Goal: Information Seeking & Learning: Learn about a topic

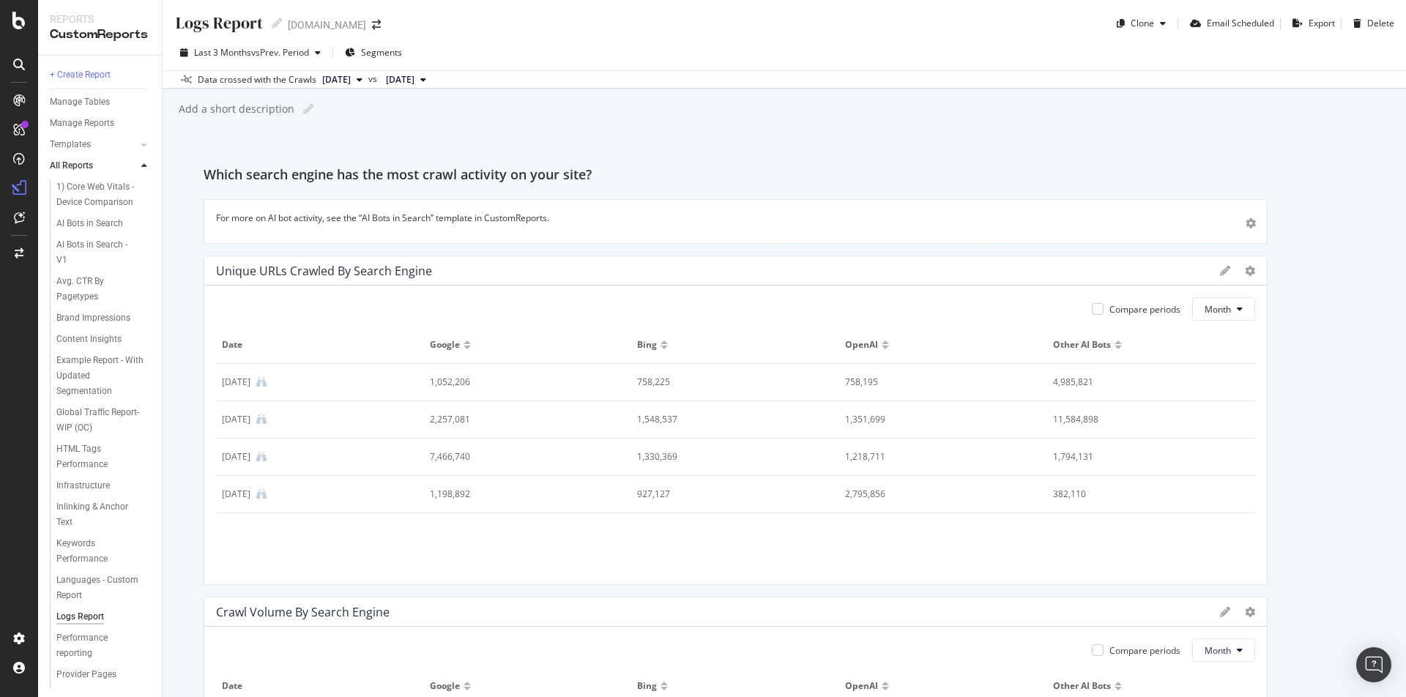
scroll to position [1306, 0]
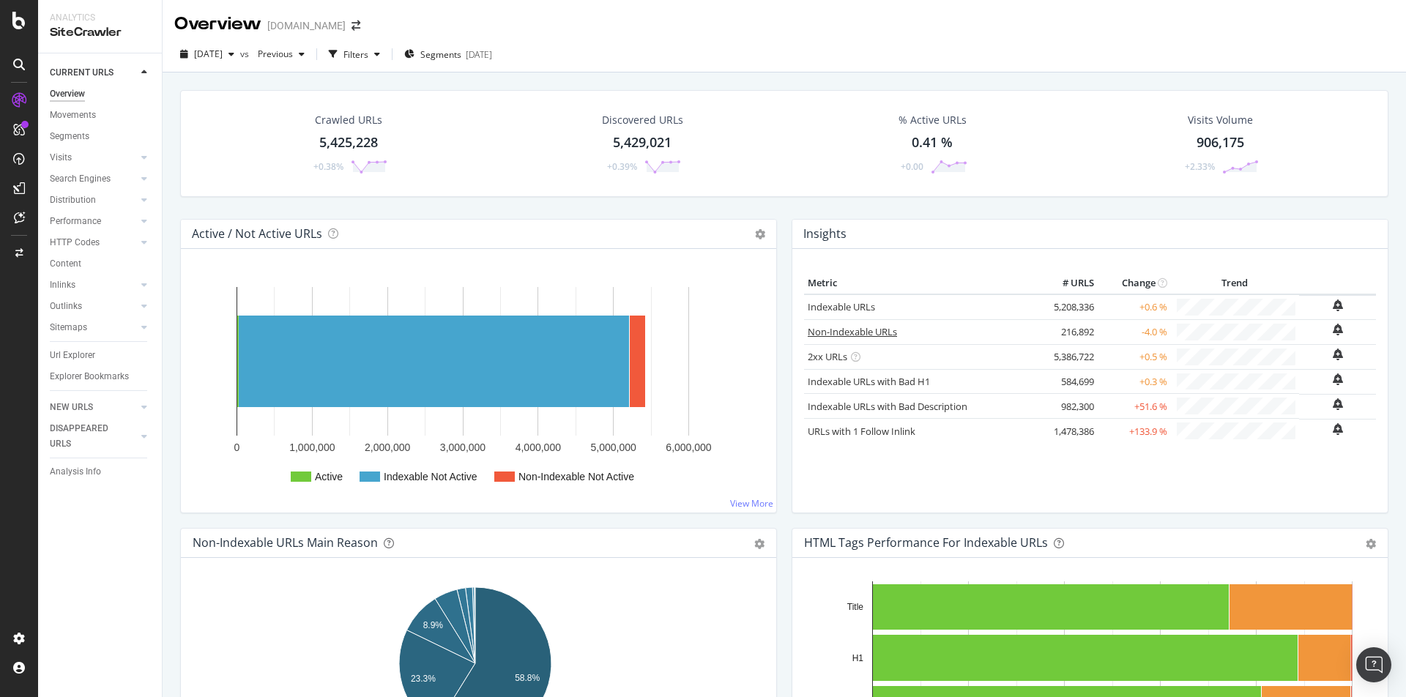
click at [875, 336] on link "Non-Indexable URLs" at bounding box center [852, 331] width 89 height 13
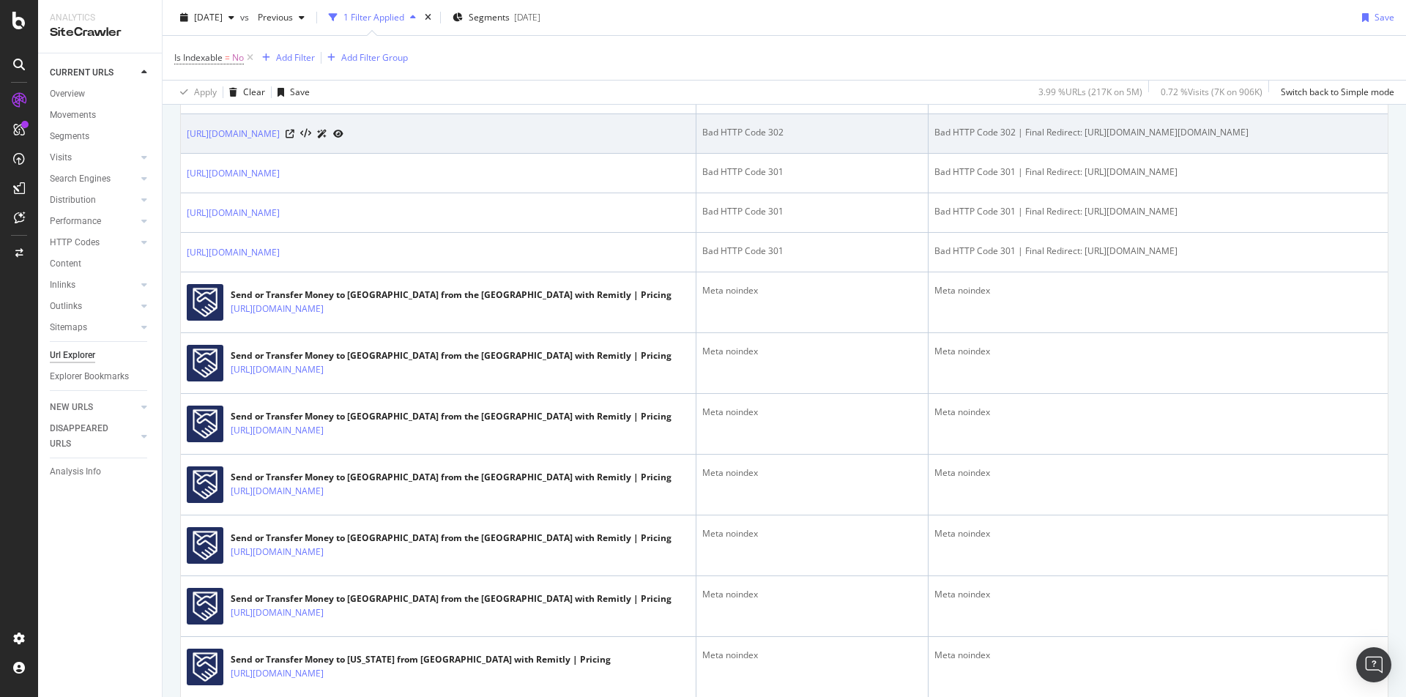
scroll to position [423, 0]
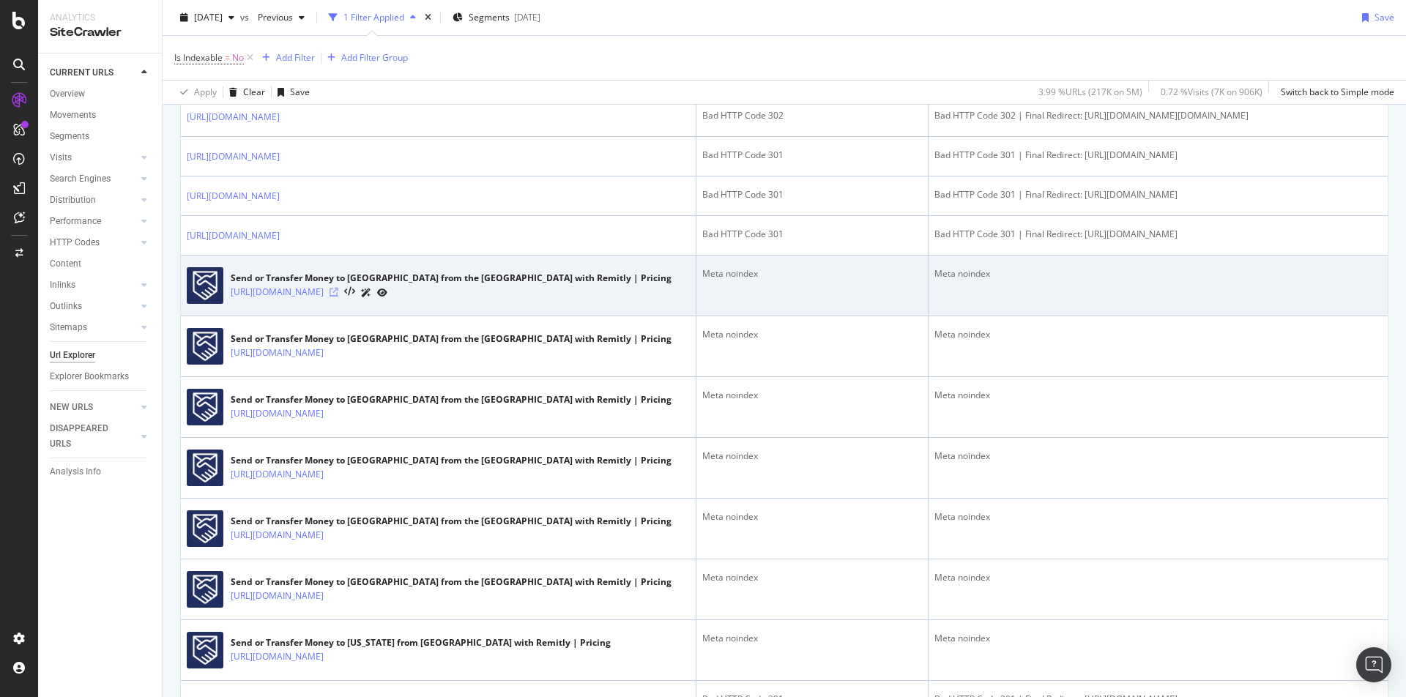
click at [338, 297] on icon at bounding box center [334, 292] width 9 height 9
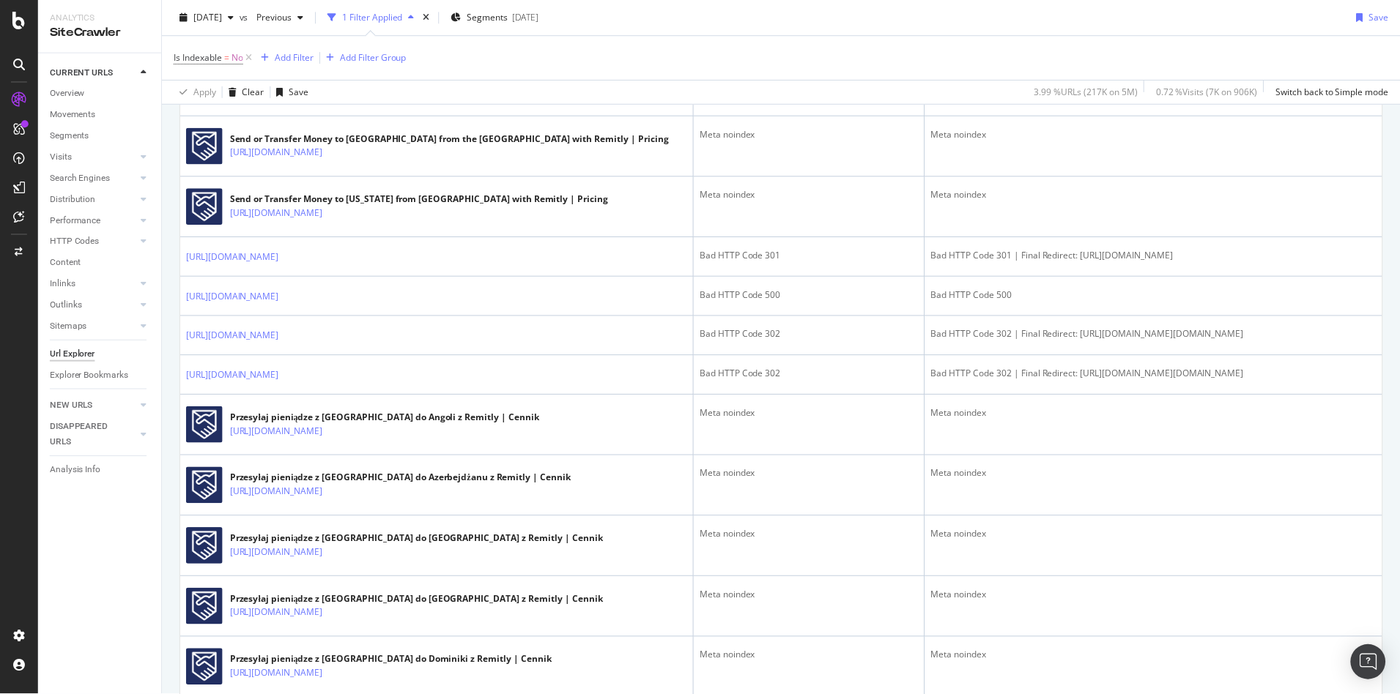
scroll to position [882, 0]
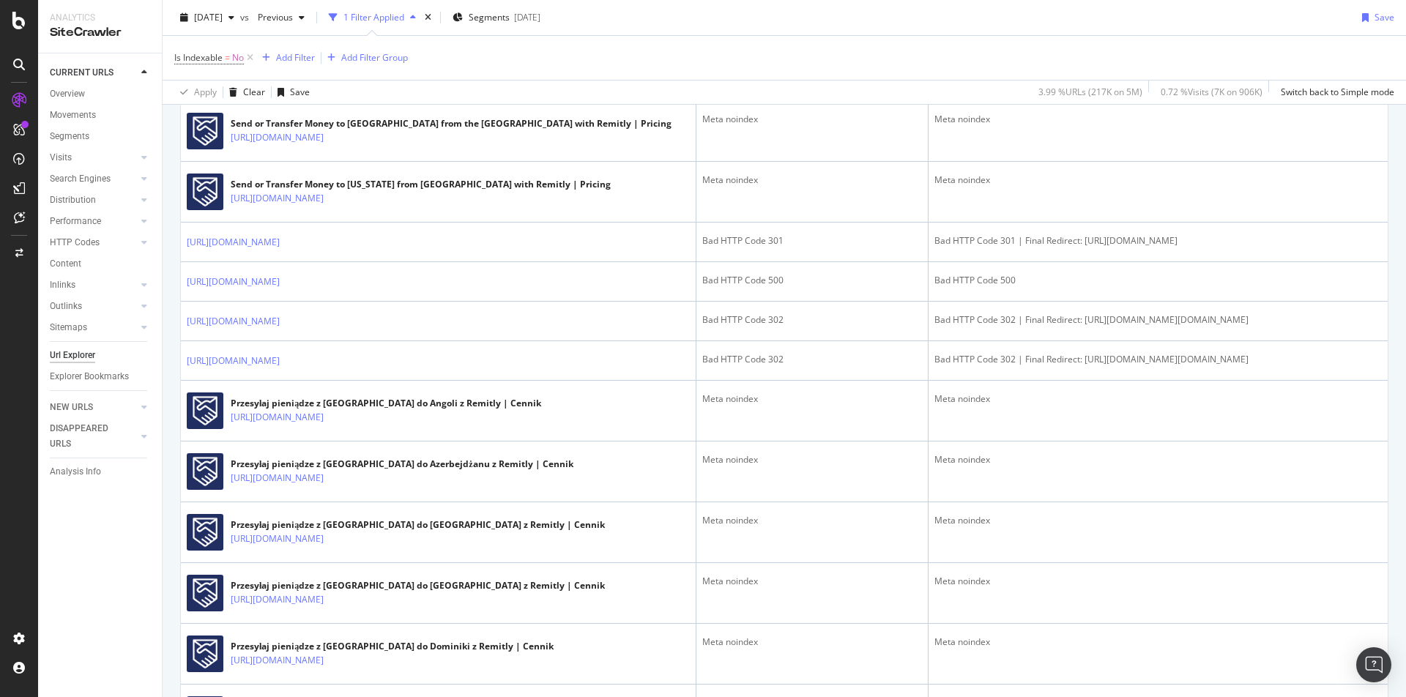
click at [338, 21] on icon at bounding box center [334, 16] width 9 height 9
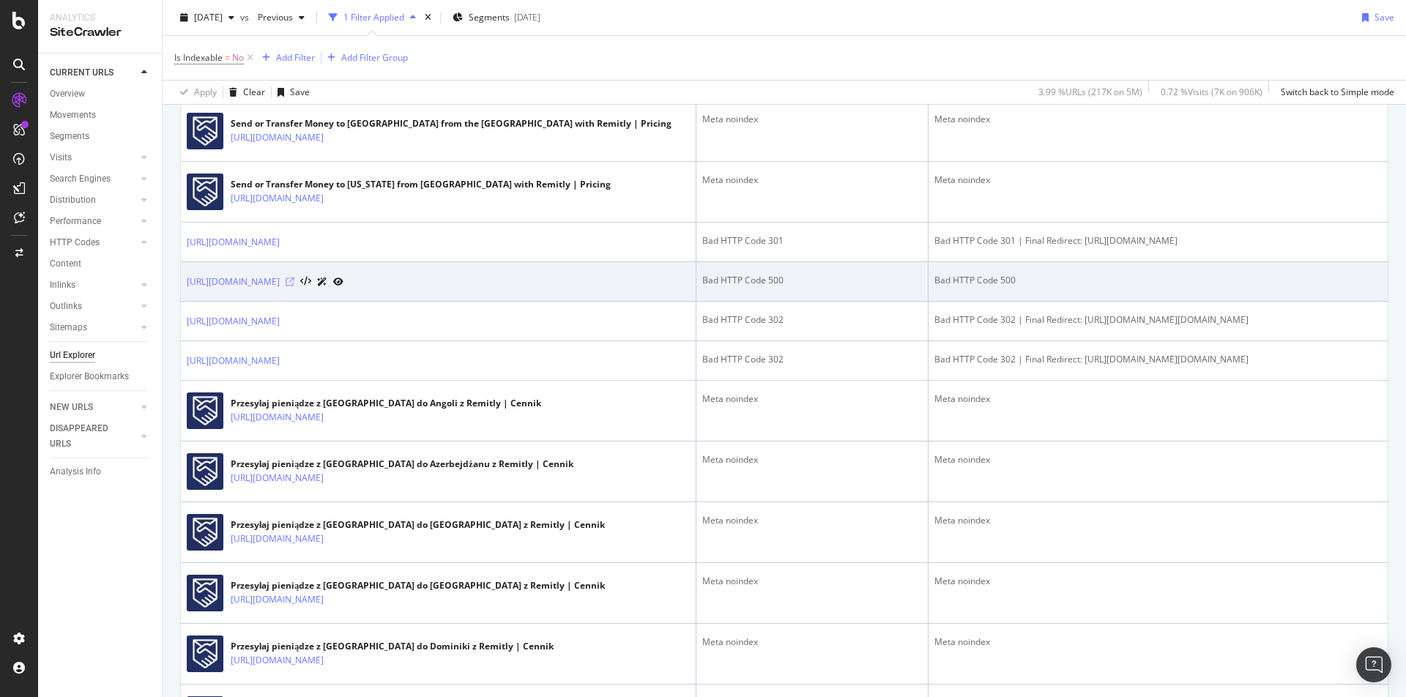
click at [294, 286] on icon at bounding box center [290, 282] width 9 height 9
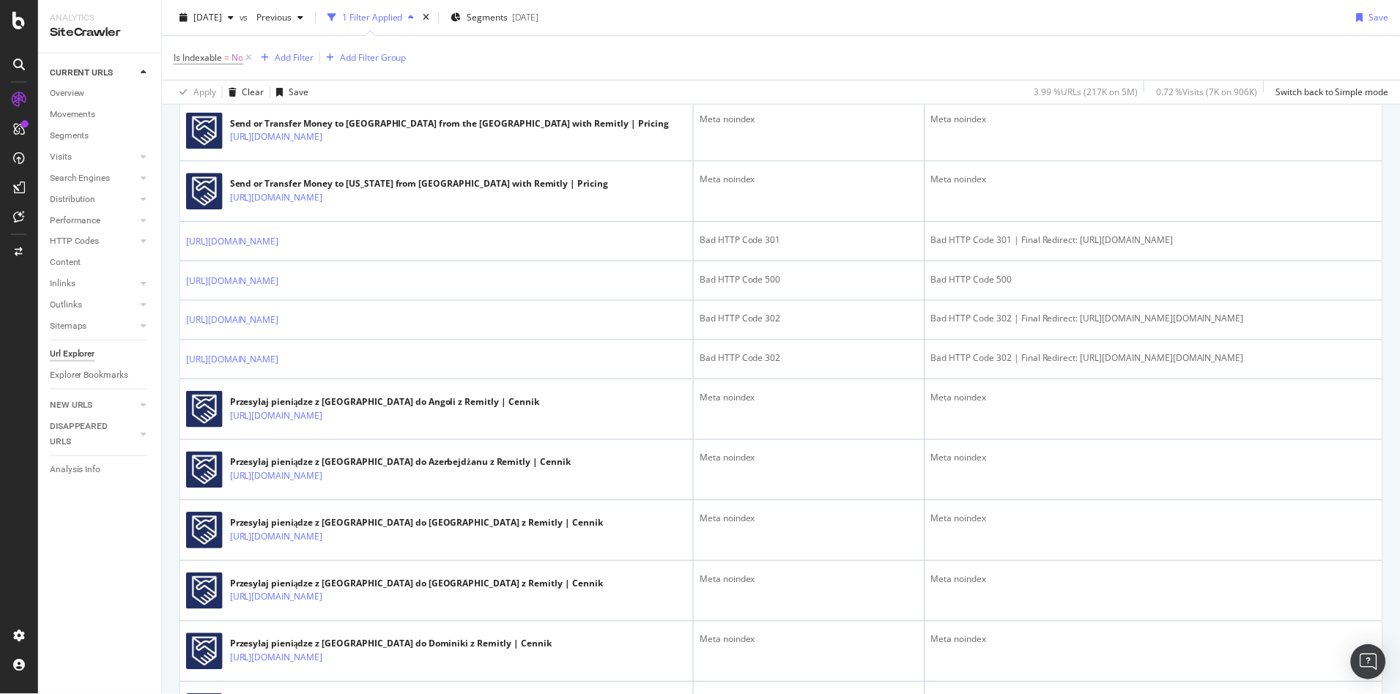
scroll to position [881, 0]
